Goal: Information Seeking & Learning: Learn about a topic

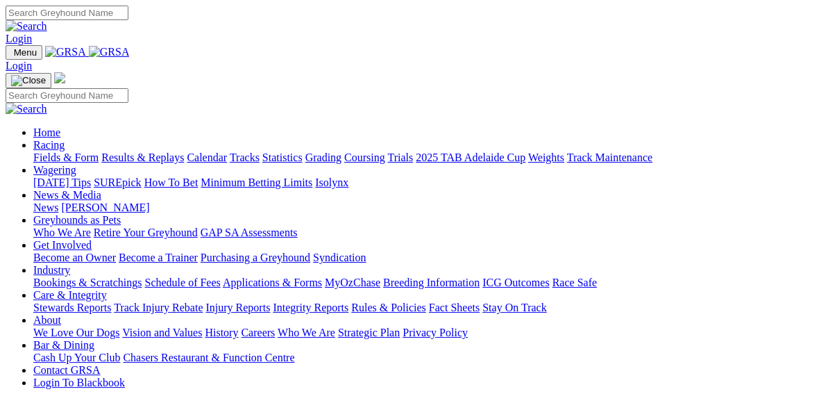
click at [150, 151] on link "Results & Replays" at bounding box center [142, 157] width 83 height 12
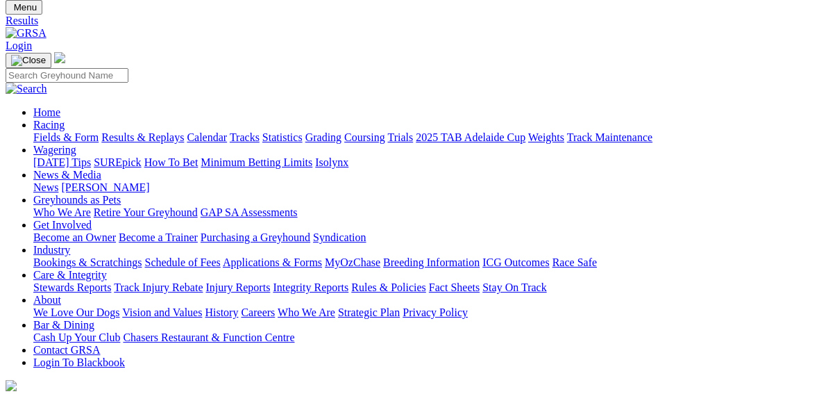
scroll to position [111, 0]
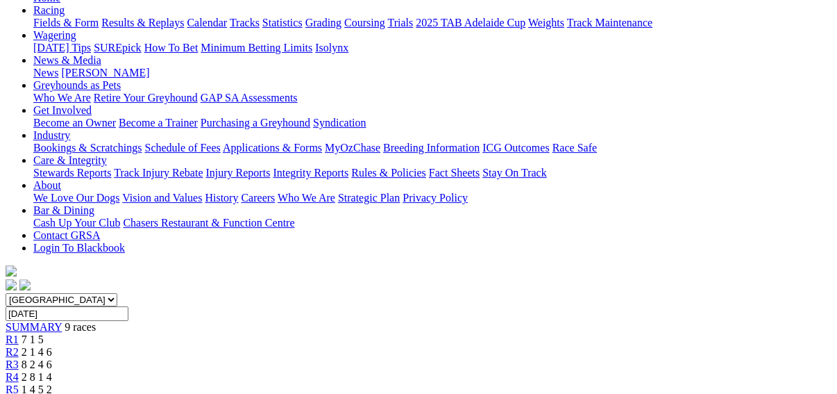
scroll to position [167, 0]
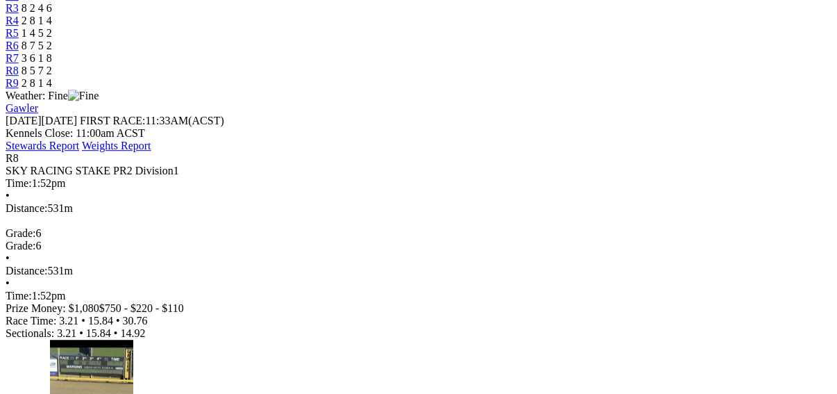
scroll to position [555, 0]
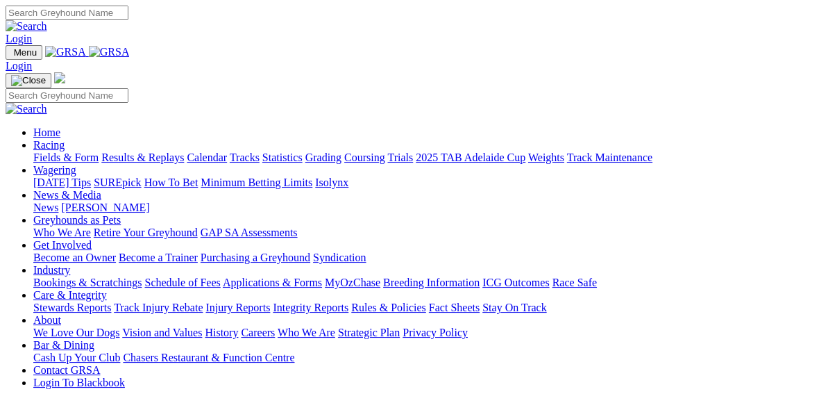
click at [33, 151] on link "Fields & Form" at bounding box center [65, 157] width 65 height 12
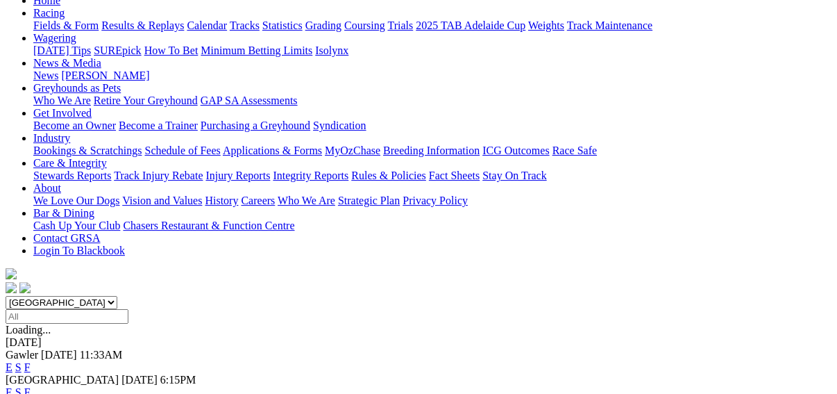
scroll to position [167, 0]
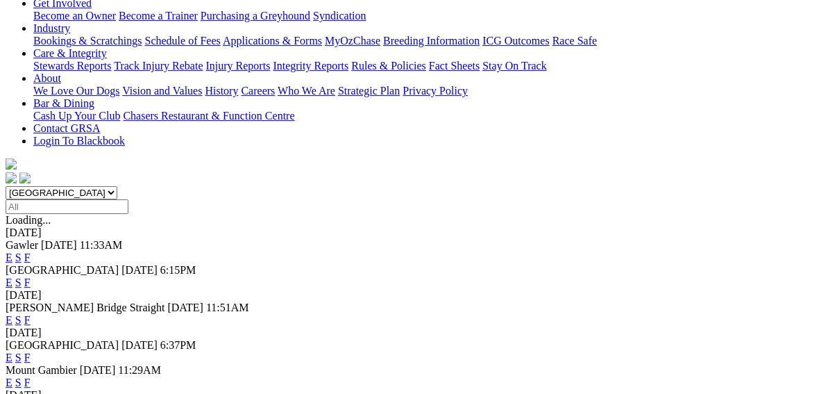
scroll to position [111, 0]
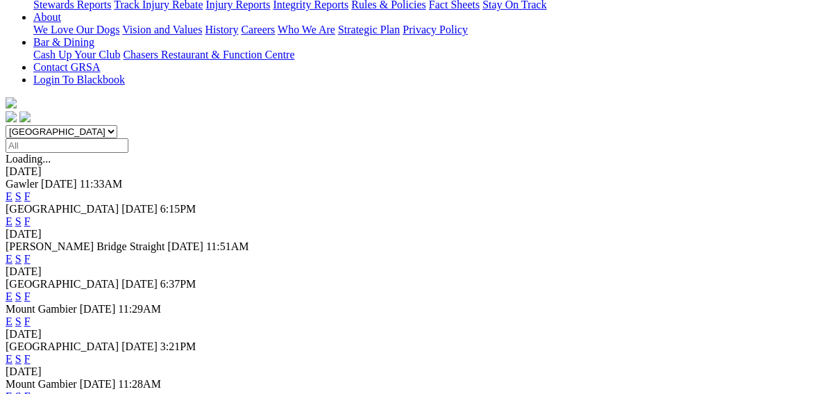
scroll to position [333, 0]
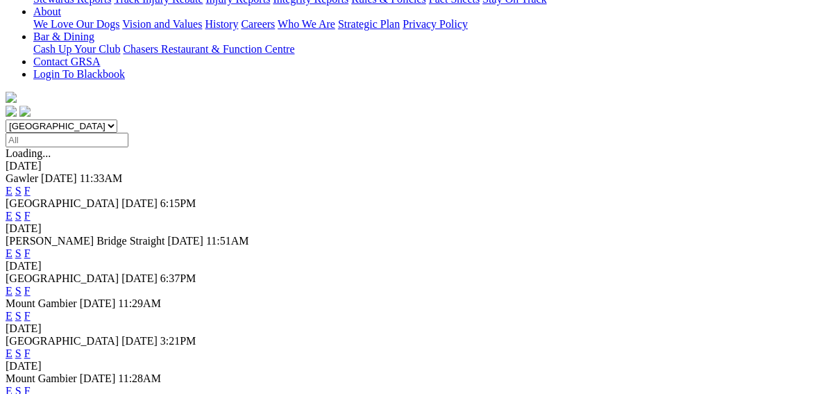
click at [31, 285] on link "F" at bounding box center [27, 291] width 6 height 12
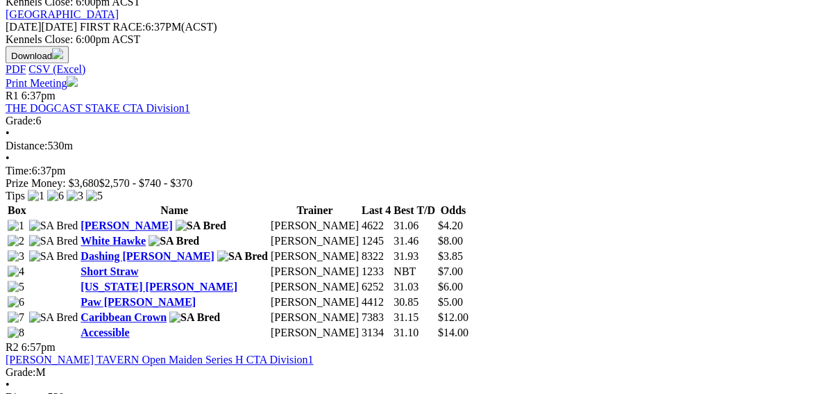
scroll to position [666, 0]
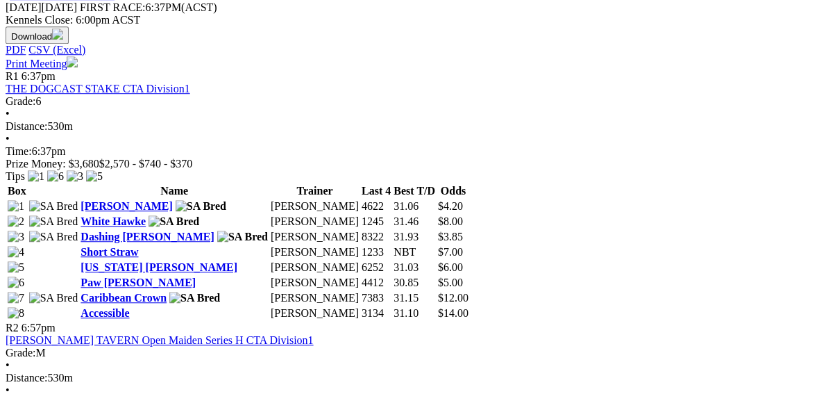
drag, startPoint x: 448, startPoint y: 158, endPoint x: 808, endPoint y: 42, distance: 378.4
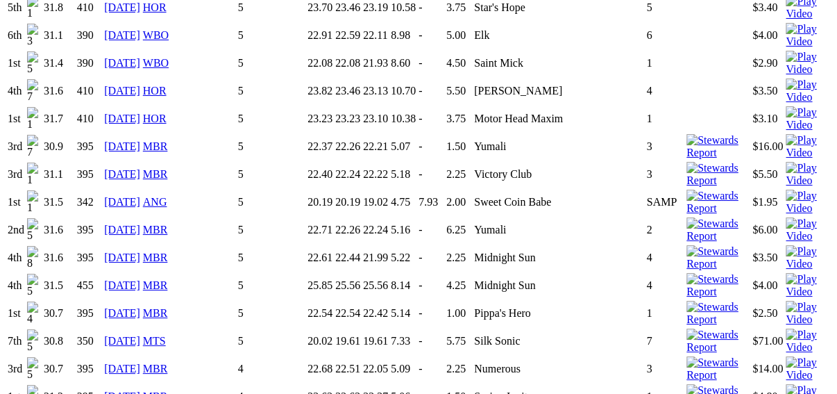
scroll to position [2943, 0]
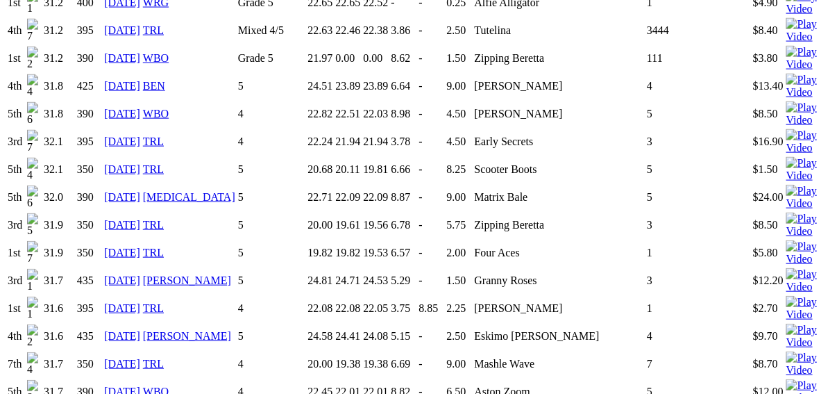
scroll to position [1999, 0]
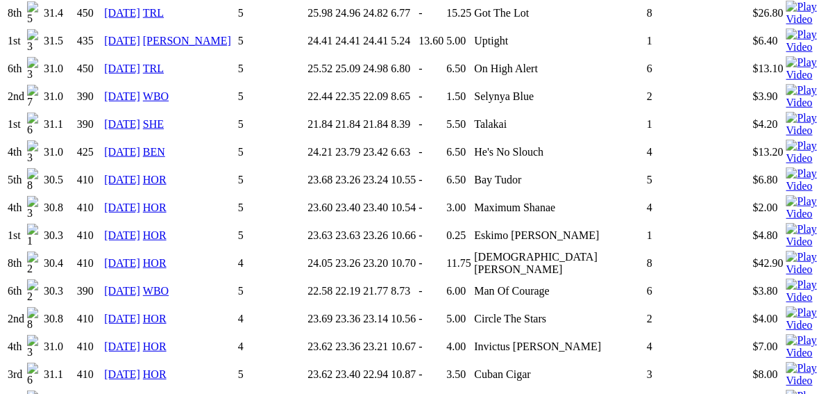
scroll to position [2499, 0]
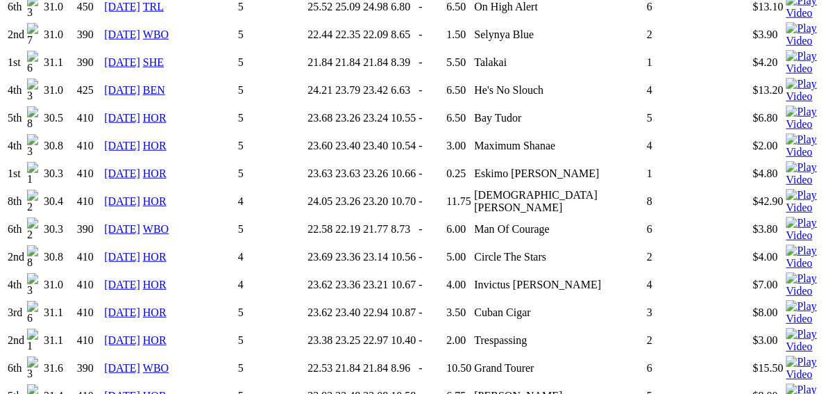
scroll to position [2610, 0]
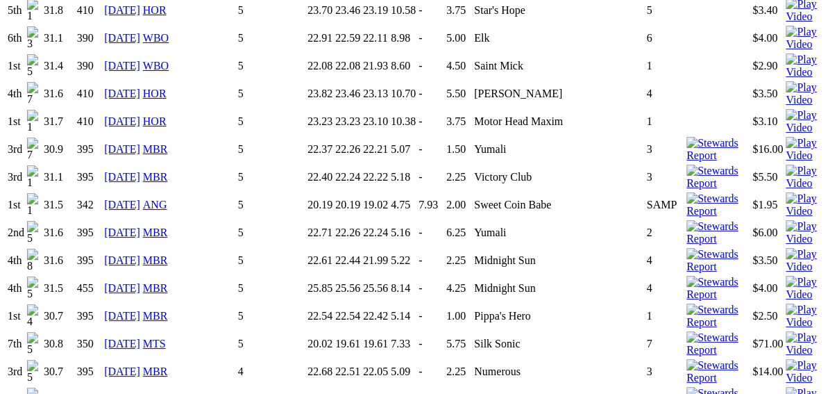
scroll to position [3165, 0]
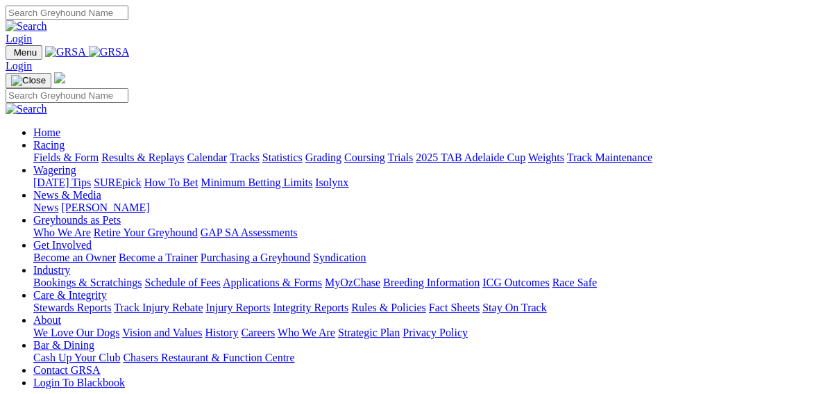
click at [348, 301] on link "Integrity Reports" at bounding box center [311, 307] width 76 height 12
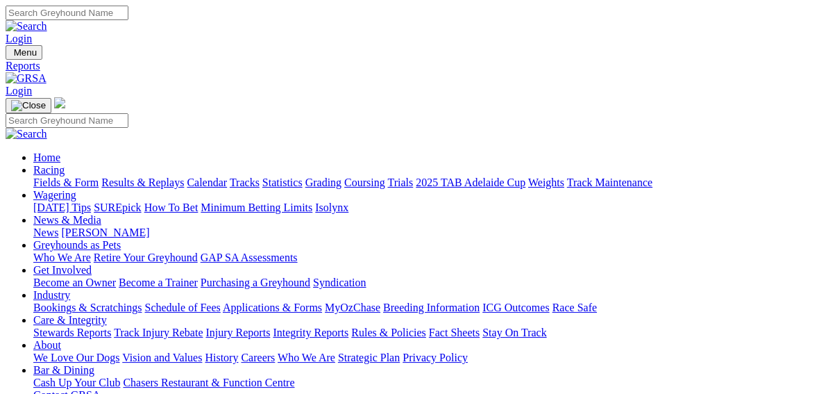
click at [101, 214] on link "News & Media" at bounding box center [67, 220] width 68 height 12
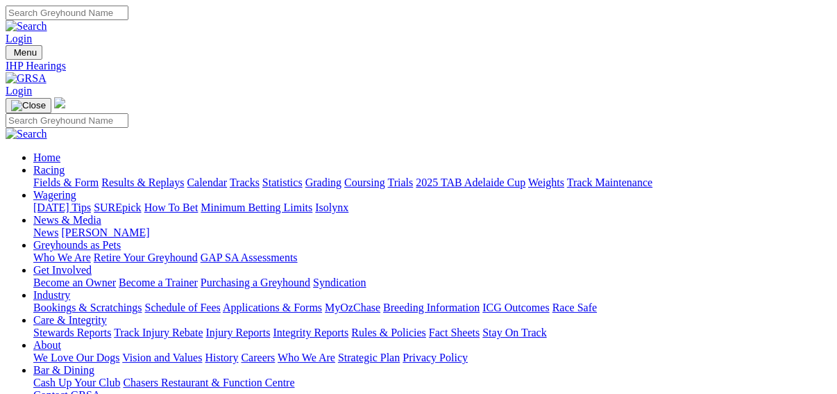
click at [101, 214] on link "News & Media" at bounding box center [67, 220] width 68 height 12
click at [58, 226] on link "News" at bounding box center [45, 232] width 25 height 12
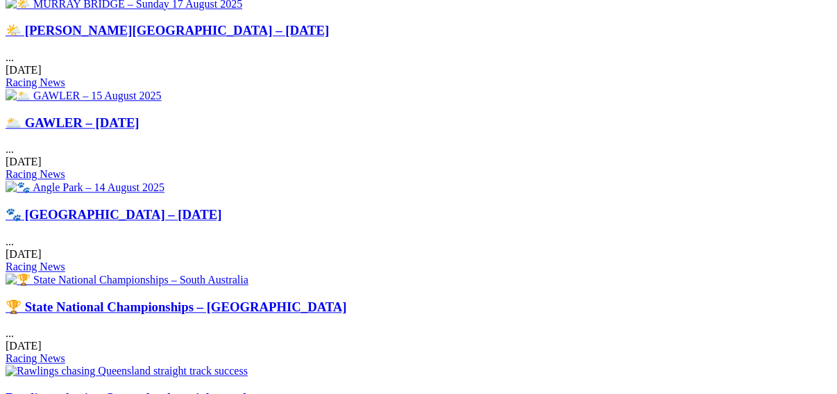
scroll to position [1055, 0]
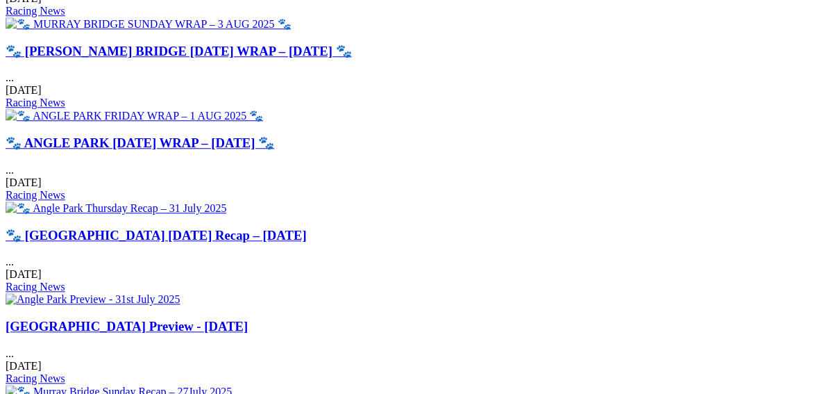
scroll to position [833, 0]
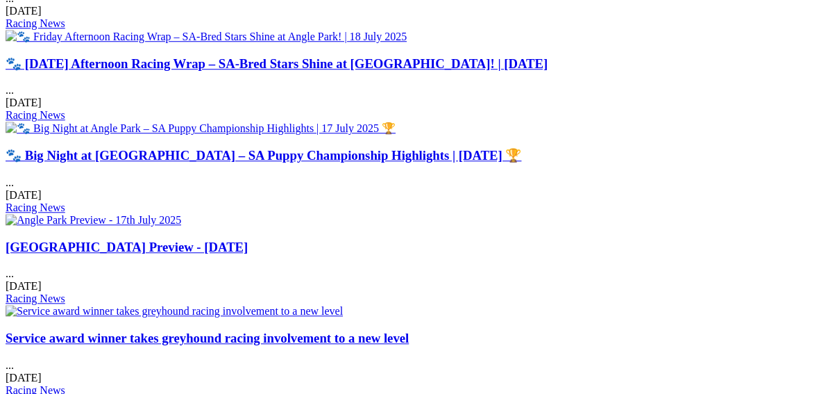
scroll to position [944, 0]
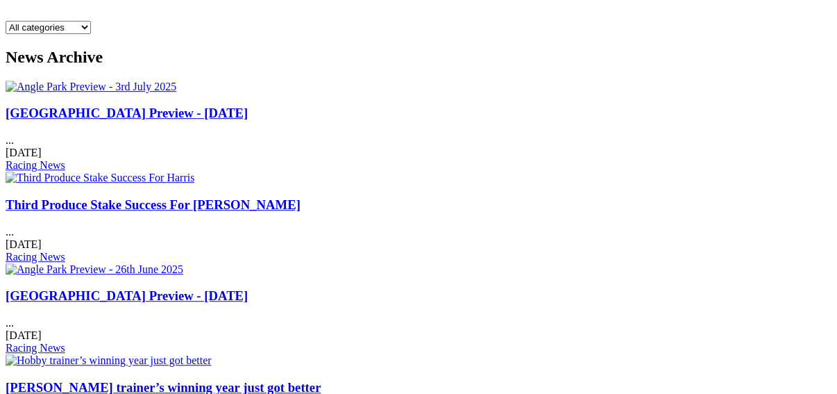
scroll to position [555, 0]
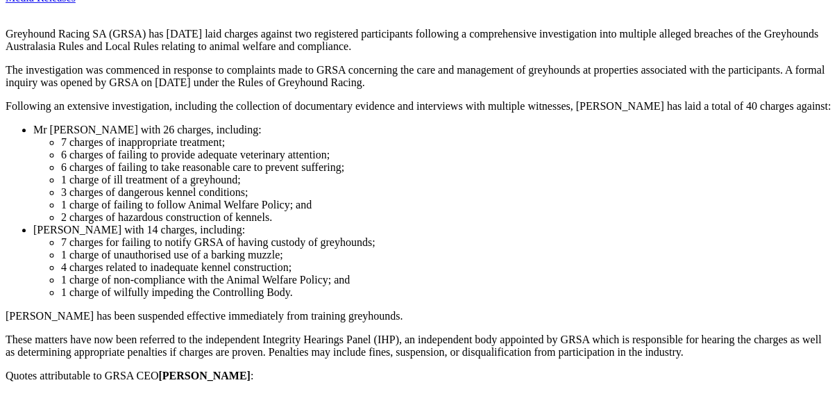
scroll to position [555, 0]
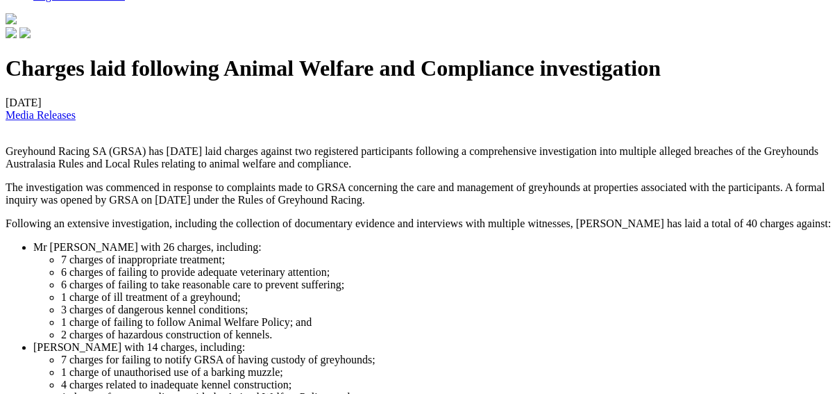
scroll to position [222, 0]
